Goal: Submit feedback/report problem: Submit feedback/report problem

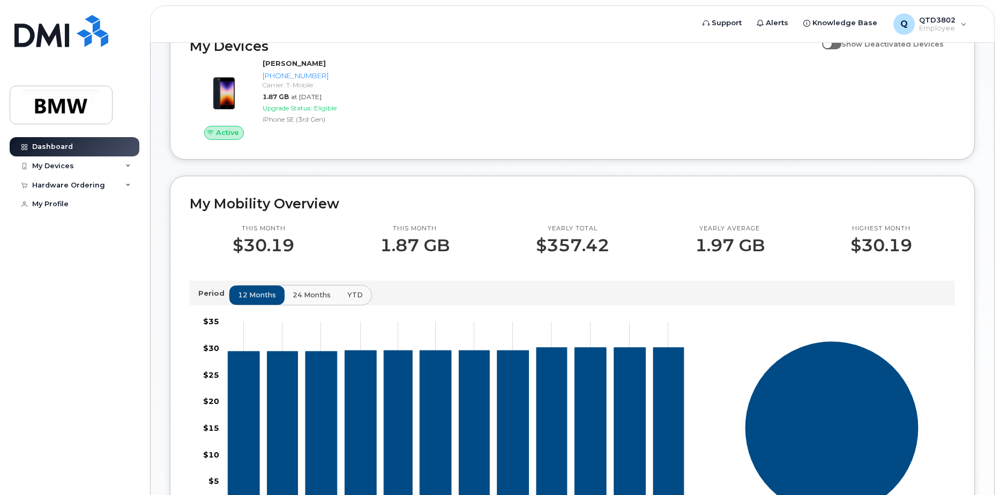
scroll to position [161, 0]
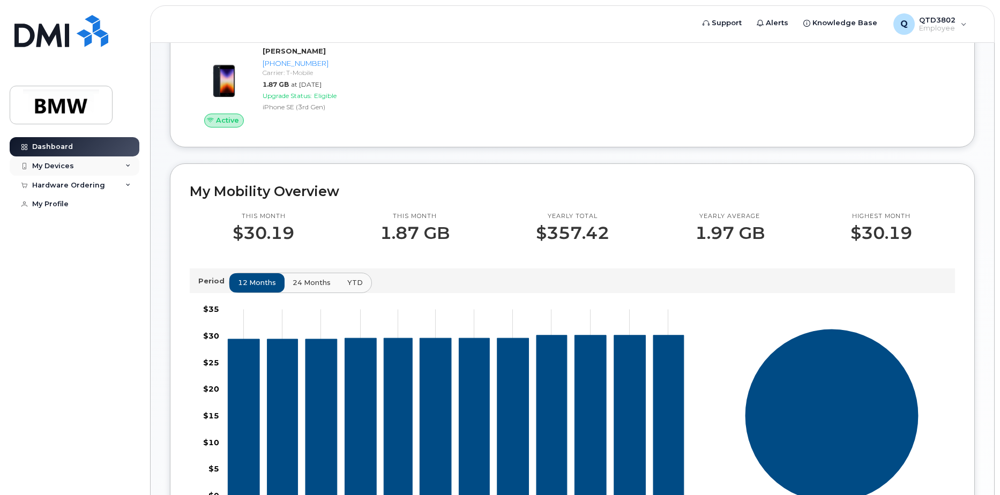
click at [66, 162] on div "My Devices" at bounding box center [53, 166] width 42 height 9
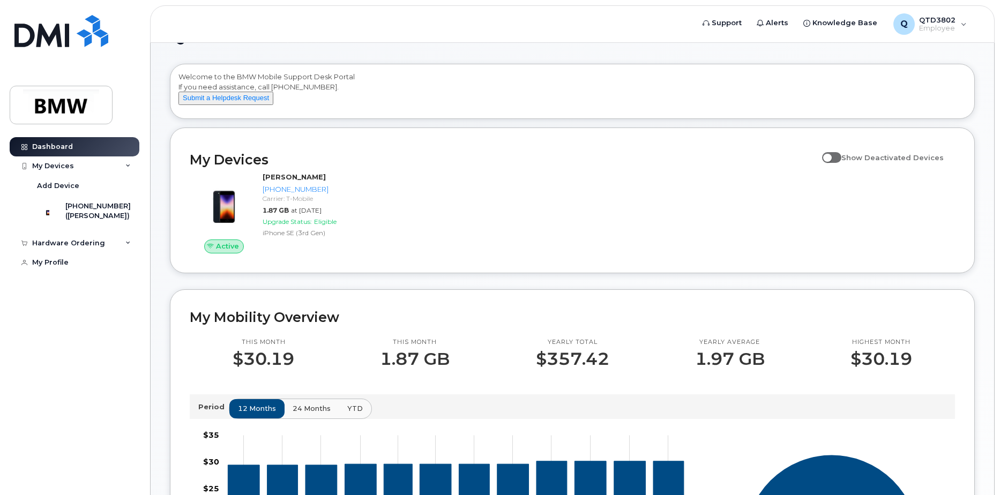
scroll to position [0, 0]
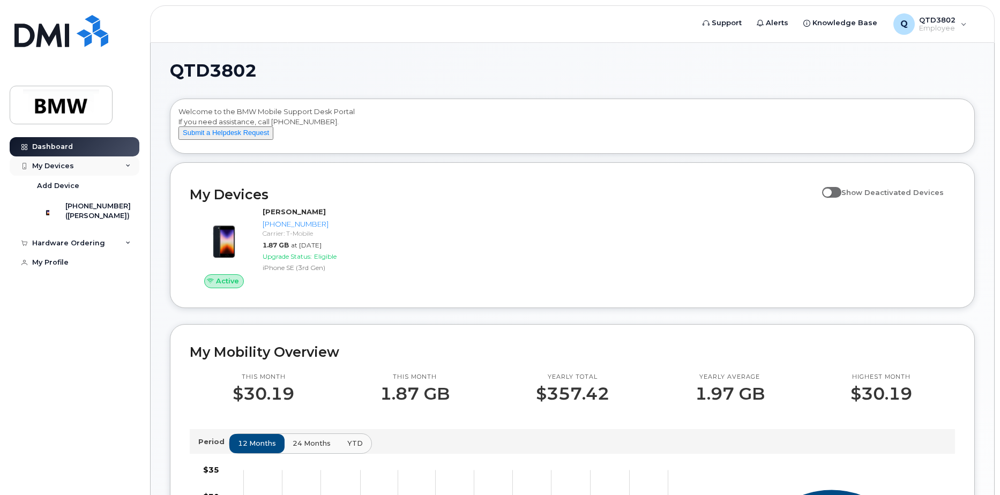
click at [86, 161] on div "My Devices" at bounding box center [75, 165] width 130 height 19
click at [106, 168] on div "My Devices" at bounding box center [75, 165] width 130 height 19
click at [89, 213] on div "([PERSON_NAME])" at bounding box center [97, 216] width 65 height 10
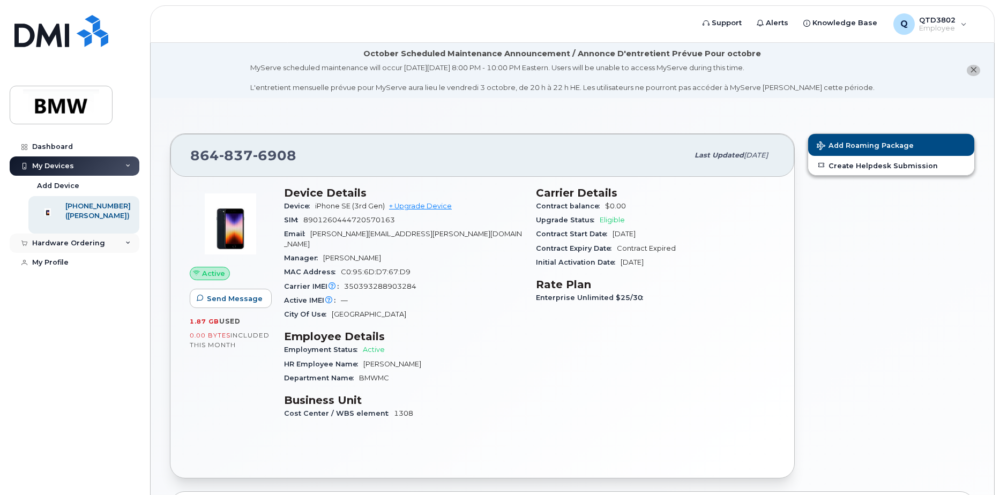
click at [87, 248] on div "Hardware Ordering" at bounding box center [68, 243] width 73 height 9
click at [63, 268] on div "My Orders" at bounding box center [56, 263] width 39 height 10
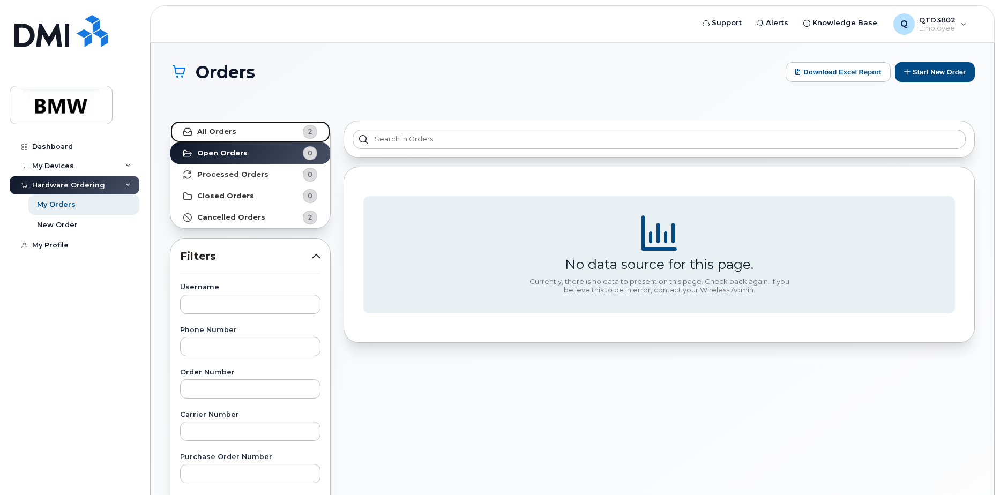
click at [241, 133] on link "All Orders 2" at bounding box center [250, 131] width 160 height 21
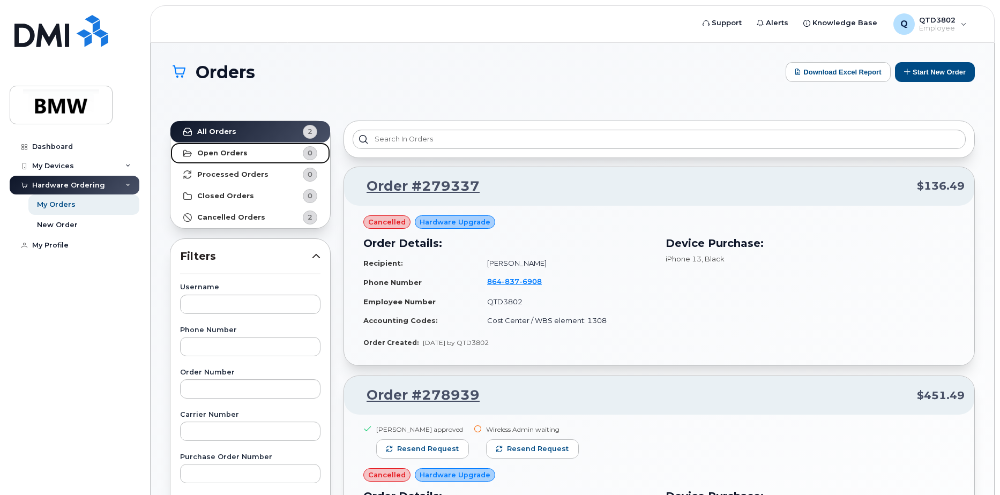
click at [237, 157] on strong "Open Orders" at bounding box center [222, 153] width 50 height 9
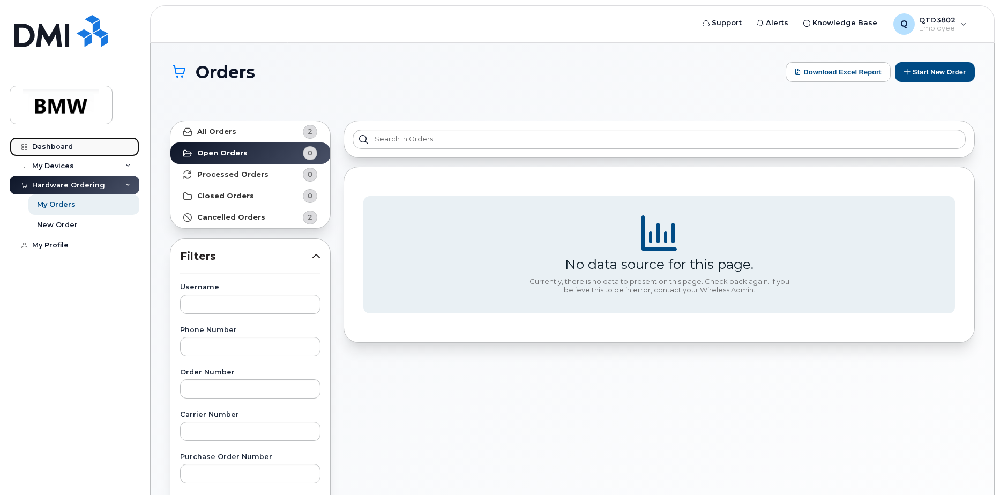
click at [43, 147] on div "Dashboard" at bounding box center [52, 147] width 41 height 9
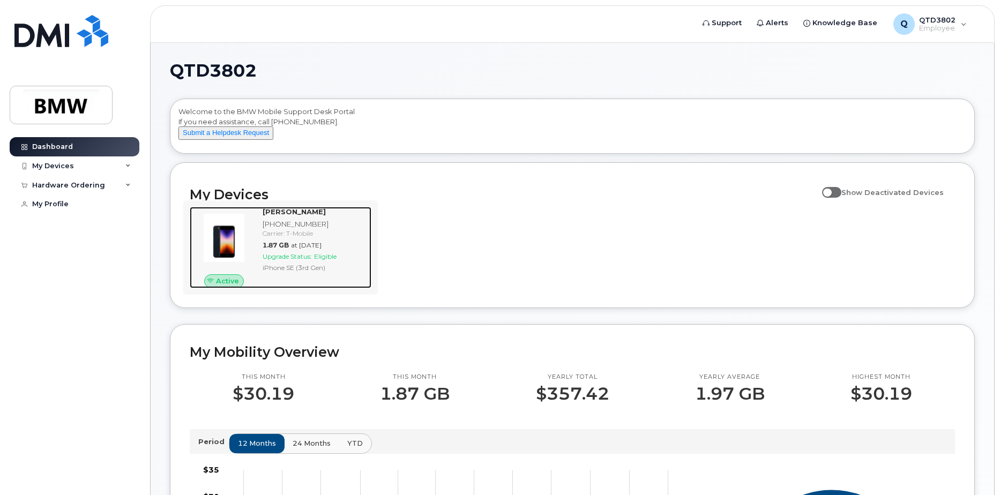
click at [312, 238] on div "Carrier: T-Mobile" at bounding box center [315, 233] width 104 height 9
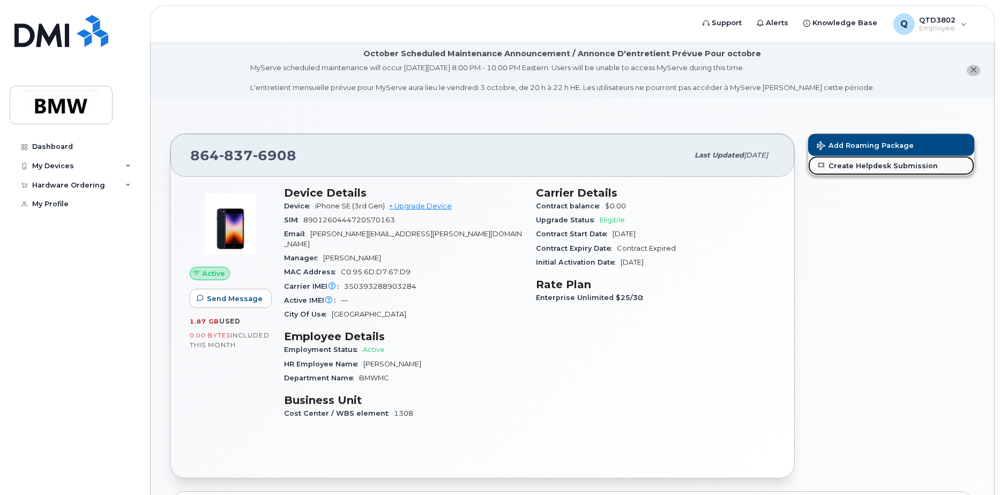
click at [879, 166] on link "Create Helpdesk Submission" at bounding box center [891, 165] width 166 height 19
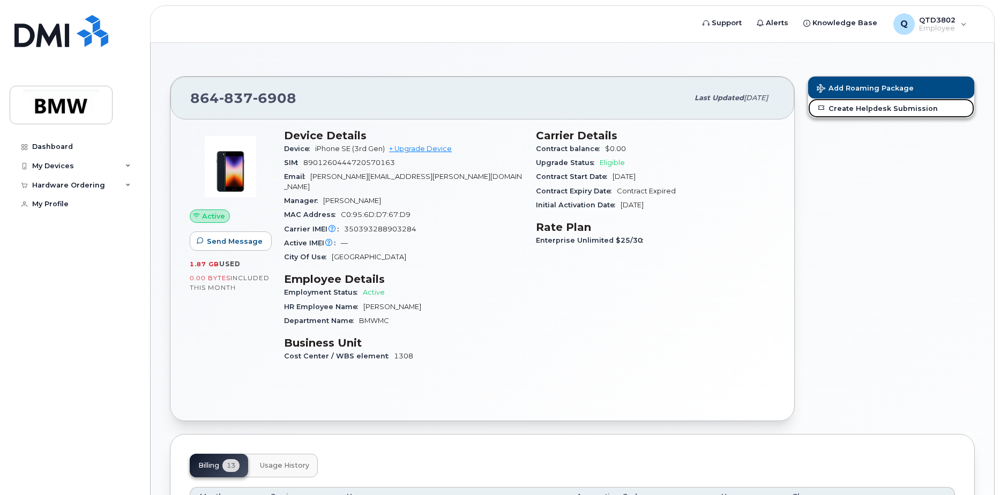
scroll to position [54, 0]
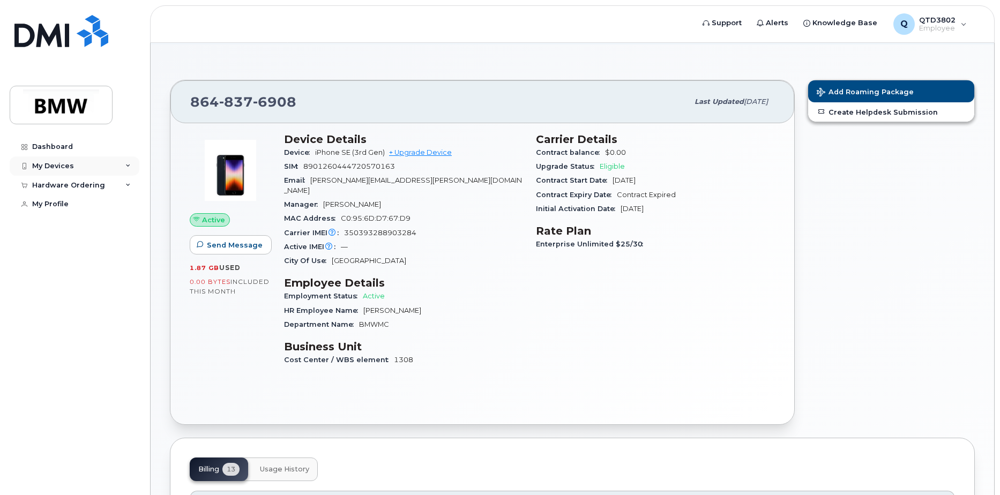
click at [62, 167] on div "My Devices" at bounding box center [53, 166] width 42 height 9
click at [87, 213] on div "([PERSON_NAME])" at bounding box center [97, 216] width 65 height 10
